Goal: Information Seeking & Learning: Learn about a topic

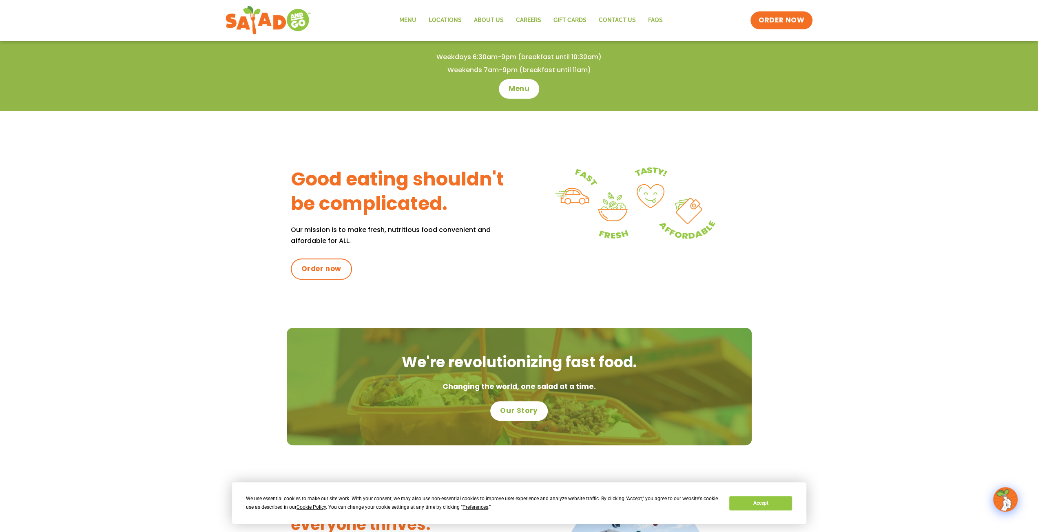
scroll to position [82, 0]
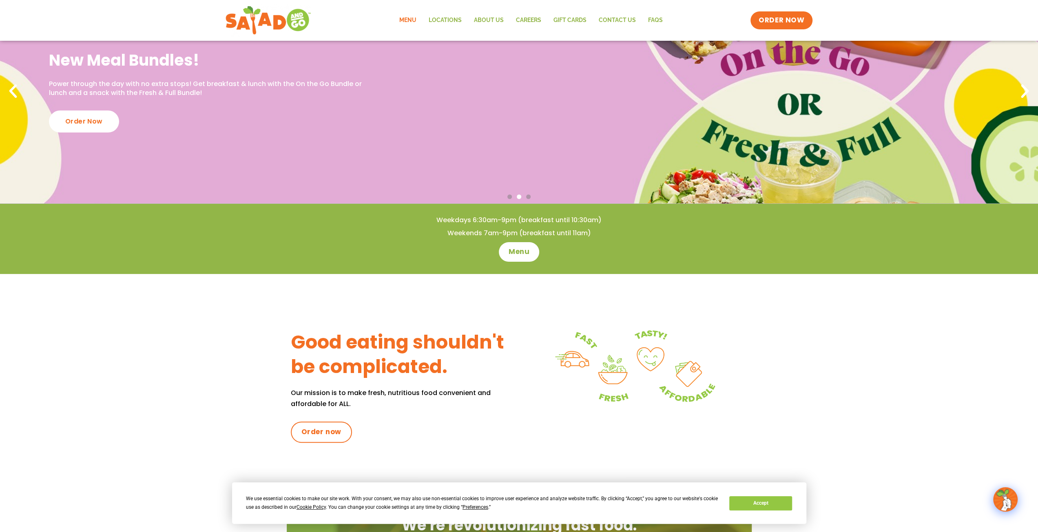
click at [409, 21] on link "Menu" at bounding box center [407, 20] width 29 height 19
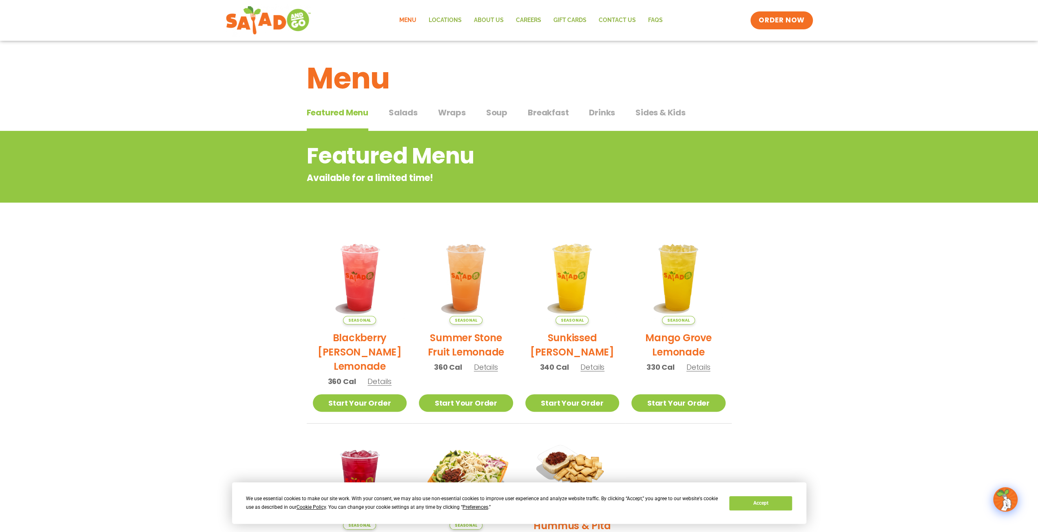
click at [548, 113] on span "Breakfast" at bounding box center [548, 112] width 41 height 12
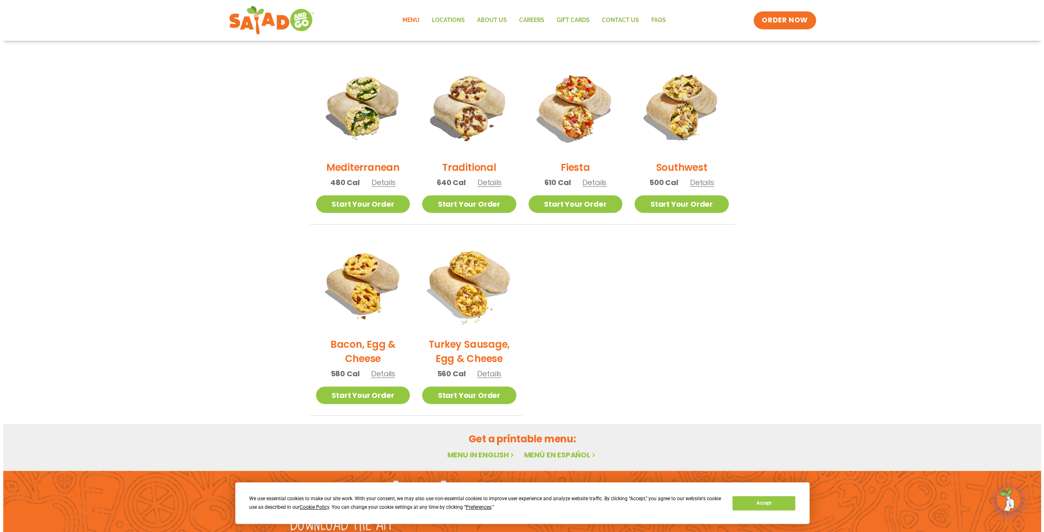
scroll to position [204, 0]
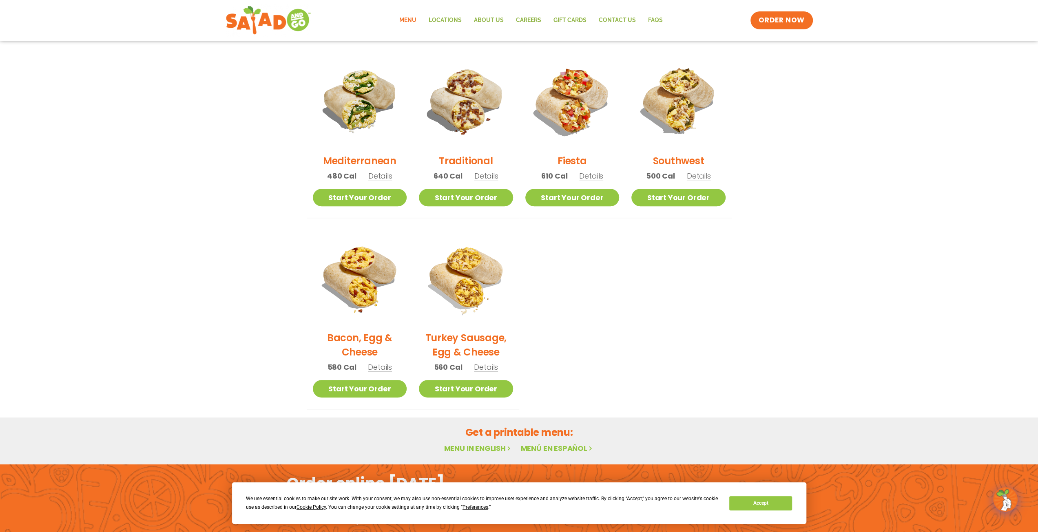
click at [480, 160] on h2 "Traditional" at bounding box center [466, 161] width 54 height 14
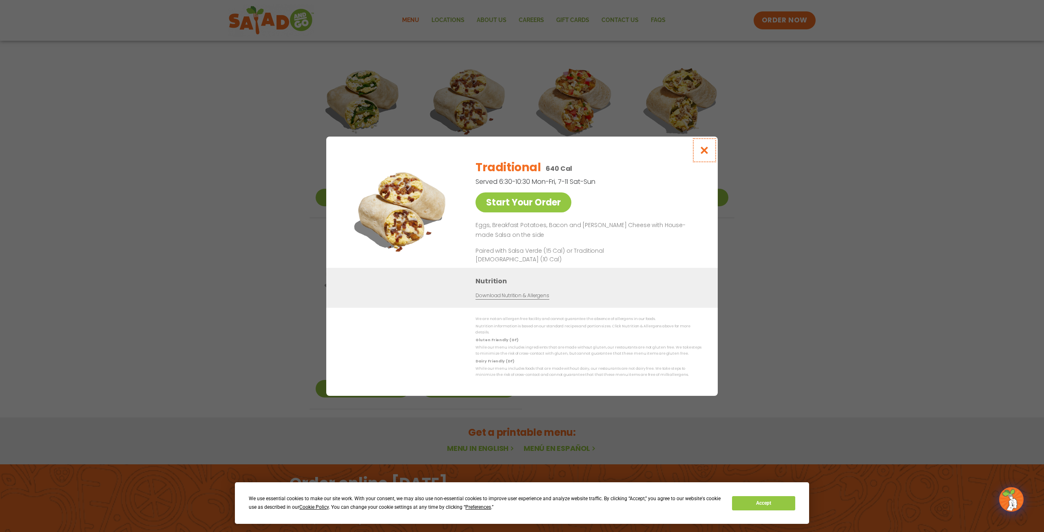
click at [707, 153] on icon "Close modal" at bounding box center [704, 150] width 10 height 9
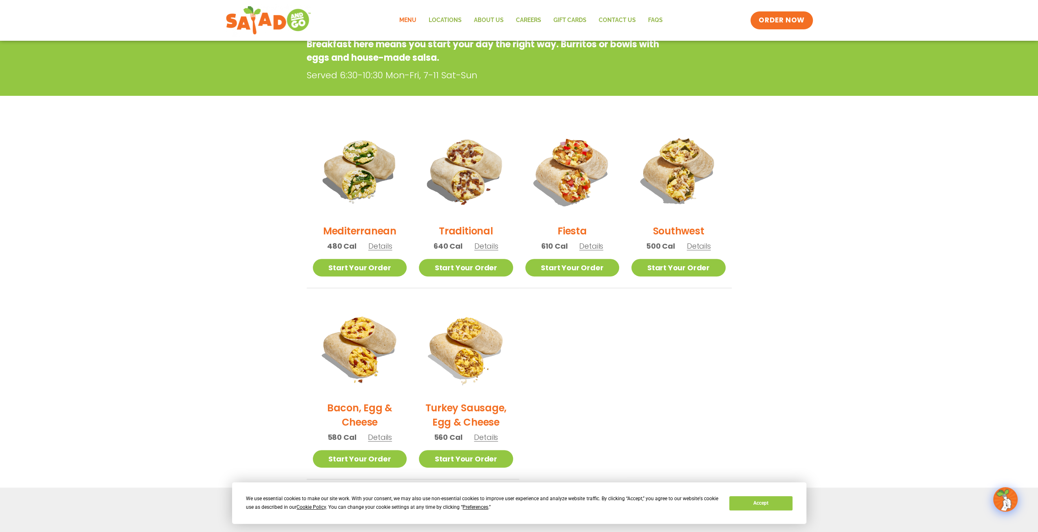
scroll to position [130, 0]
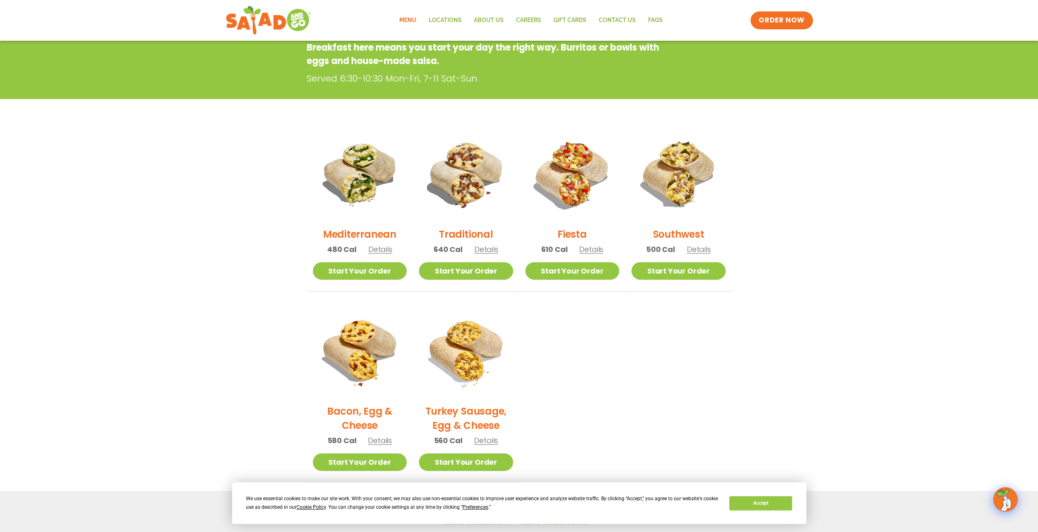
click at [368, 411] on h2 "Bacon, Egg & Cheese" at bounding box center [360, 418] width 94 height 29
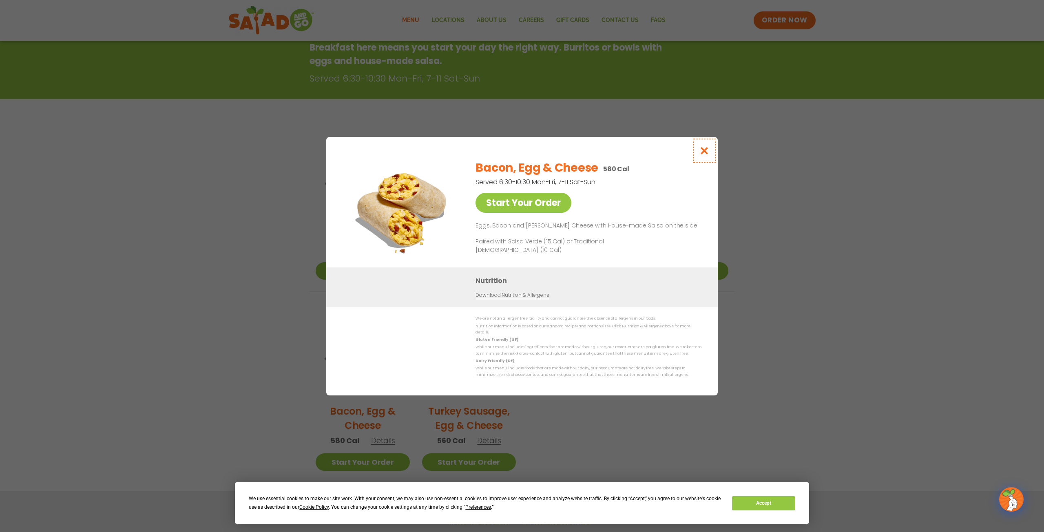
click at [702, 154] on icon "Close modal" at bounding box center [704, 150] width 10 height 9
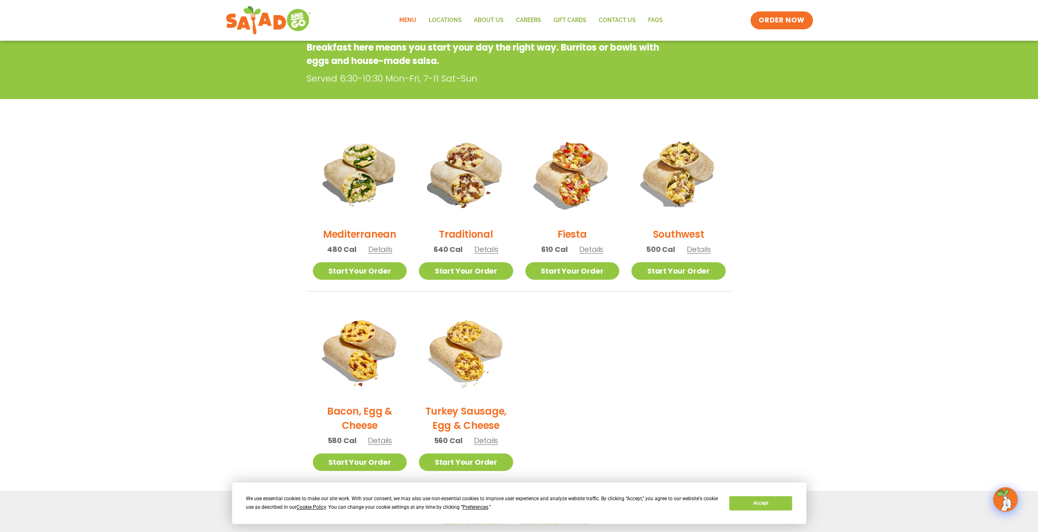
click at [564, 234] on h2 "Fiesta" at bounding box center [571, 234] width 29 height 14
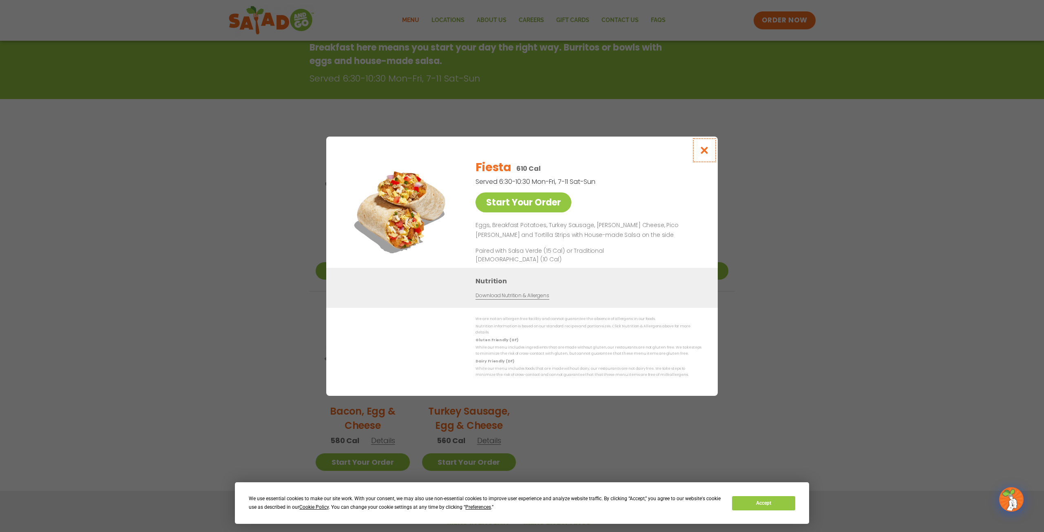
click at [703, 153] on icon "Close modal" at bounding box center [704, 150] width 10 height 9
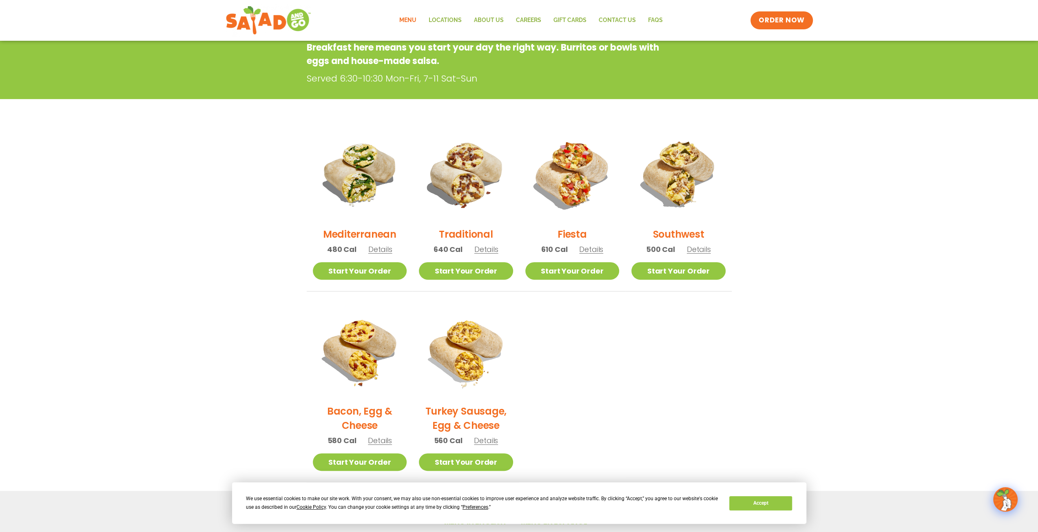
click at [676, 232] on h2 "Southwest" at bounding box center [677, 234] width 51 height 14
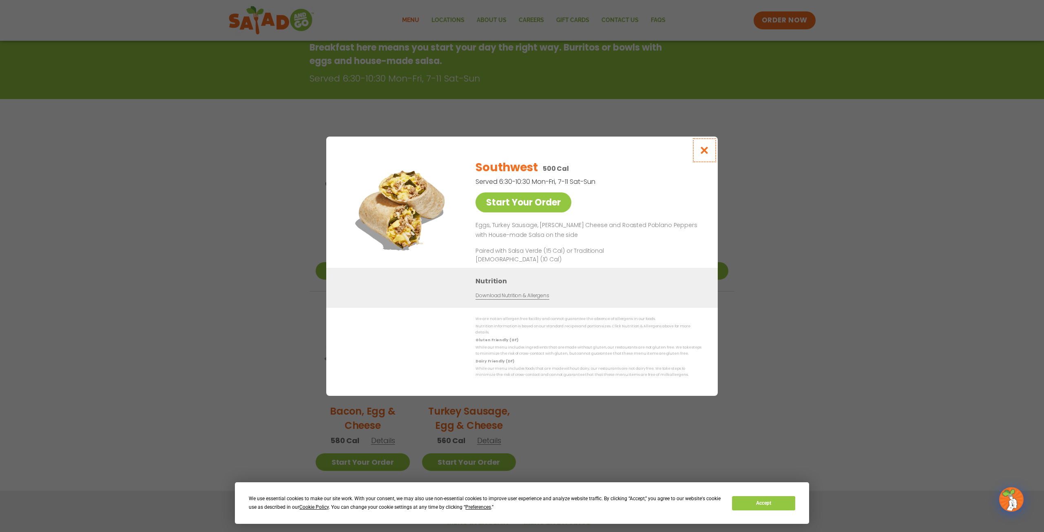
click at [710, 154] on button "Close modal" at bounding box center [704, 150] width 27 height 27
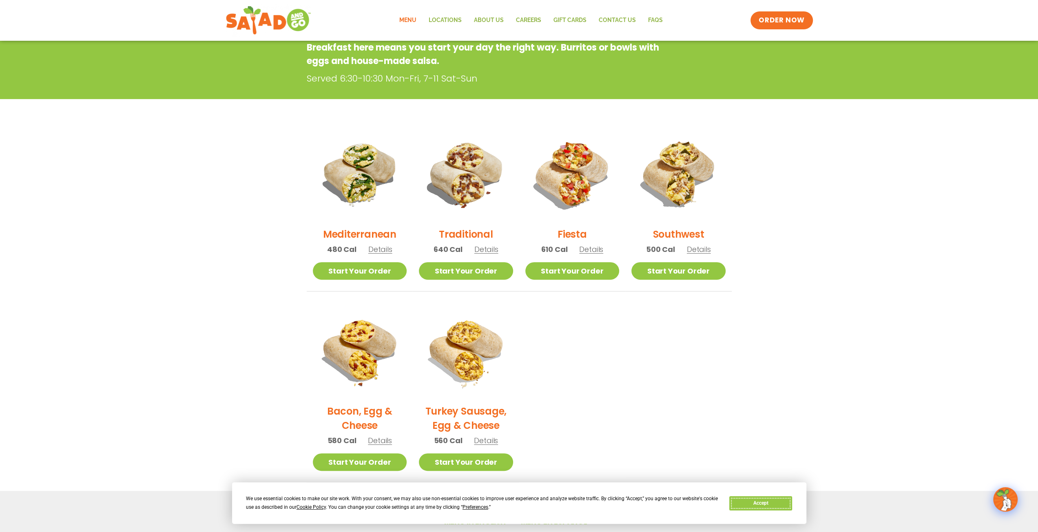
click at [758, 507] on button "Accept" at bounding box center [760, 503] width 63 height 14
